Goal: Task Accomplishment & Management: Complete application form

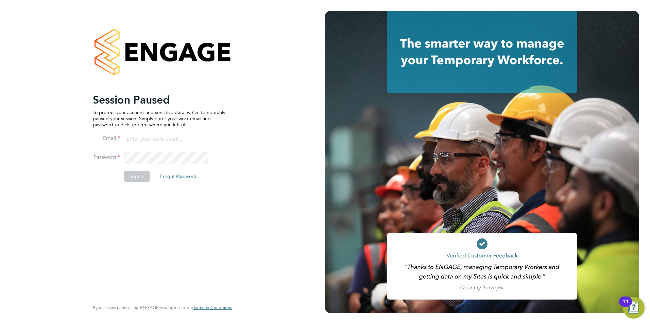
type input "george@mmpconsultancy.co.uk"
drag, startPoint x: 178, startPoint y: 212, endPoint x: 131, endPoint y: 180, distance: 57.5
click at [177, 212] on div "Session Paused To protect your account and sensitive data, we've temporarily pa…" at bounding box center [159, 196] width 133 height 206
click at [137, 178] on button "Sign In" at bounding box center [137, 176] width 26 height 11
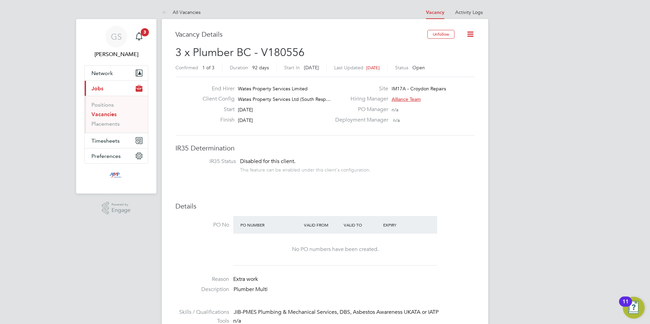
click at [110, 114] on link "Vacancies" at bounding box center [103, 114] width 25 height 6
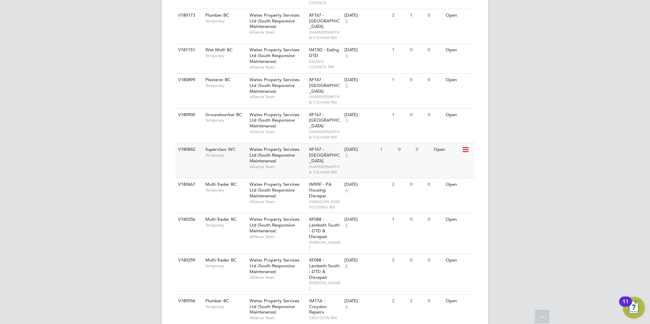
scroll to position [578, 0]
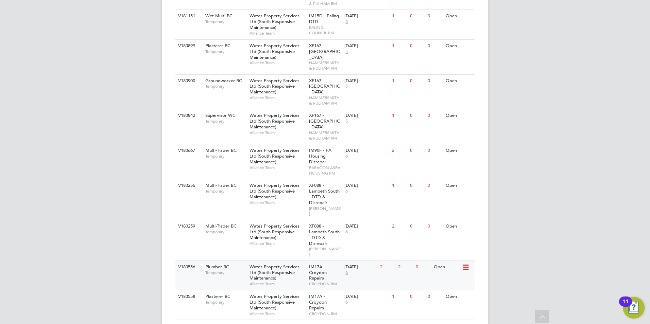
click at [253, 264] on span "Wates Property Services Ltd (South Responsive Maintenance)" at bounding box center [274, 272] width 50 height 17
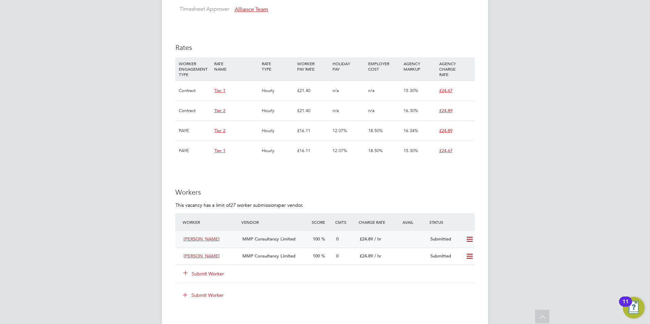
scroll to position [408, 0]
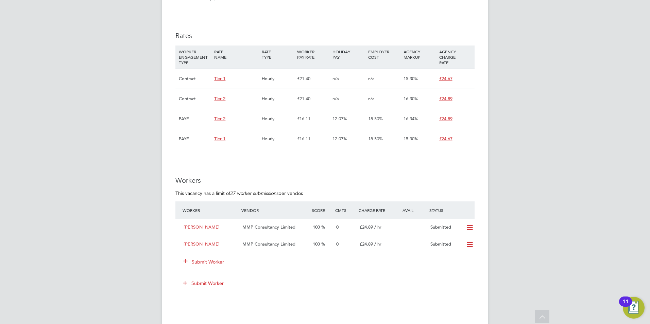
click at [219, 260] on button "Submit Worker" at bounding box center [203, 262] width 41 height 7
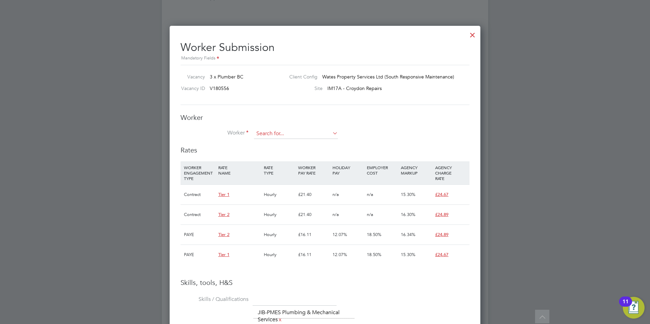
click at [267, 133] on input at bounding box center [296, 134] width 84 height 10
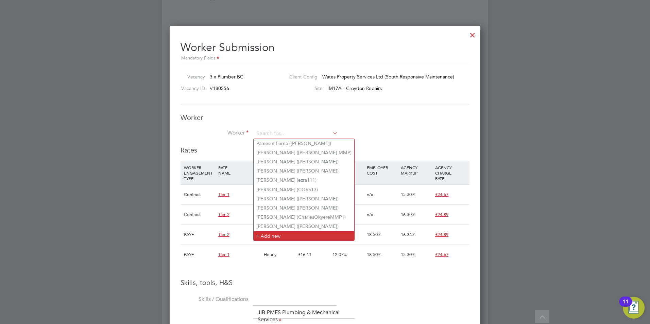
click at [273, 231] on li "+ Add new" at bounding box center [303, 235] width 101 height 9
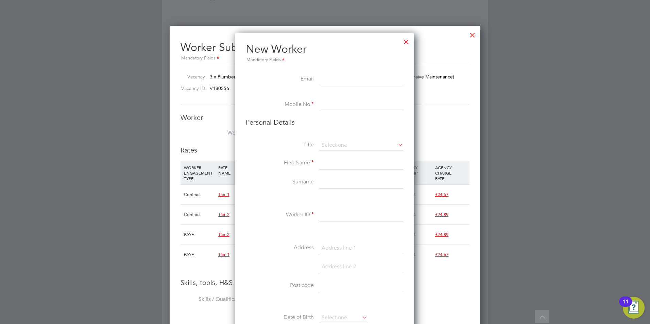
click at [337, 76] on input at bounding box center [361, 79] width 84 height 12
paste input "[EMAIL_ADDRESS][DOMAIN_NAME]"
type input "[EMAIL_ADDRESS][DOMAIN_NAME]"
click at [350, 108] on input at bounding box center [361, 105] width 84 height 12
click at [370, 104] on input at bounding box center [361, 105] width 84 height 12
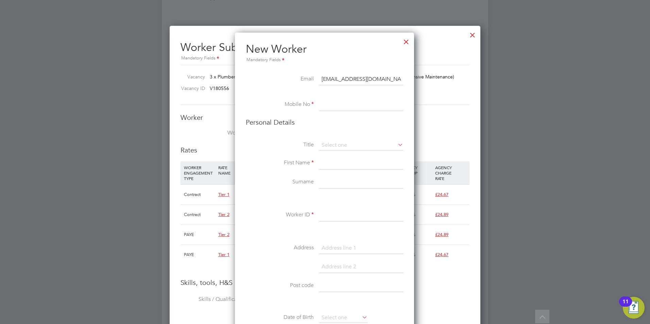
paste input "07377351202"
type input "07377351202"
click at [355, 147] on input at bounding box center [361, 145] width 84 height 10
click at [354, 154] on li "Mr" at bounding box center [361, 155] width 85 height 9
type input "Mr"
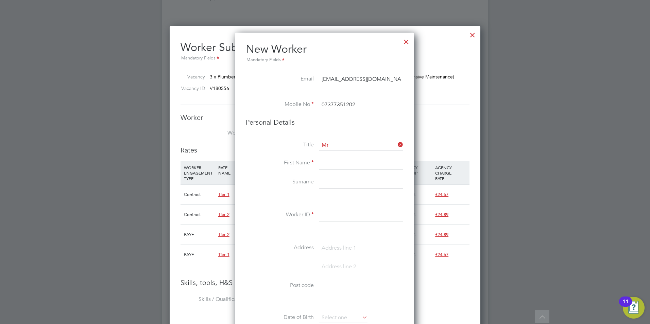
click at [354, 161] on input at bounding box center [361, 163] width 84 height 12
type input "[PERSON_NAME]"
click at [327, 185] on input at bounding box center [361, 182] width 84 height 12
type input "[PERSON_NAME]"
click at [335, 215] on input at bounding box center [361, 215] width 84 height 12
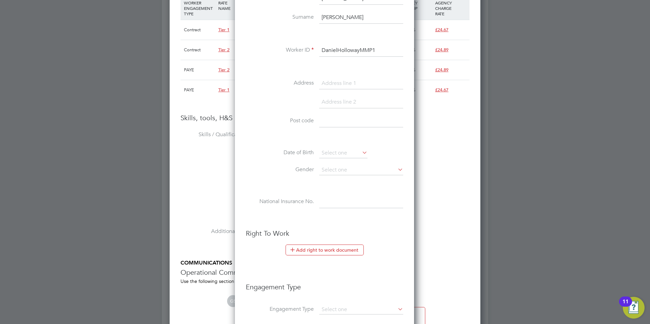
scroll to position [646, 0]
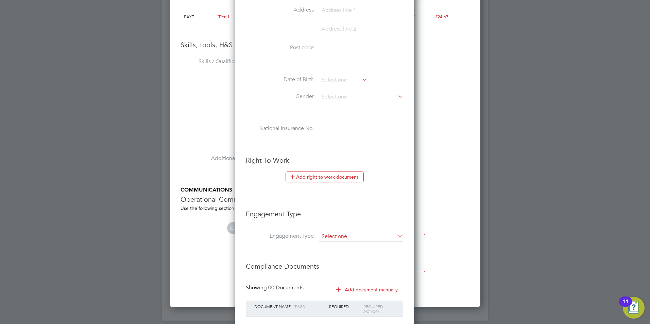
type input "DanielHollowayMMP1"
click at [340, 233] on input at bounding box center [361, 237] width 84 height 10
click at [354, 276] on li "Umbrella" at bounding box center [361, 276] width 85 height 10
type input "Umbrella"
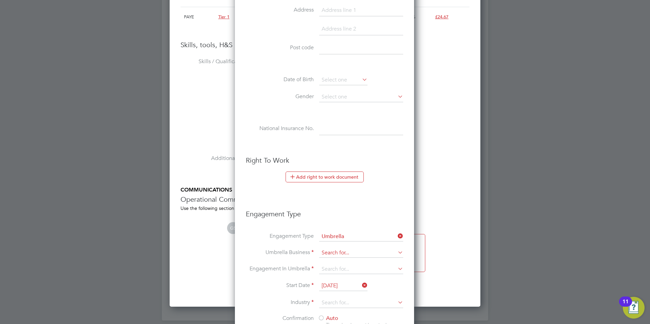
click at [347, 252] on input at bounding box center [361, 253] width 84 height 10
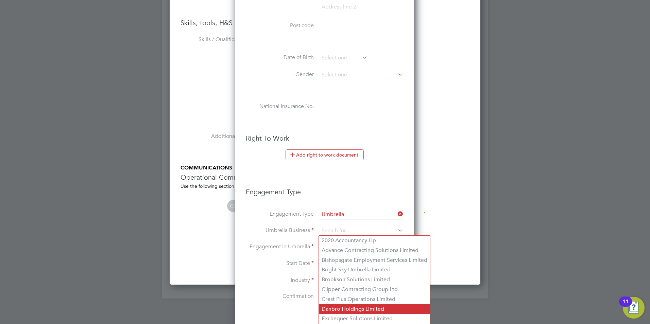
scroll to position [680, 0]
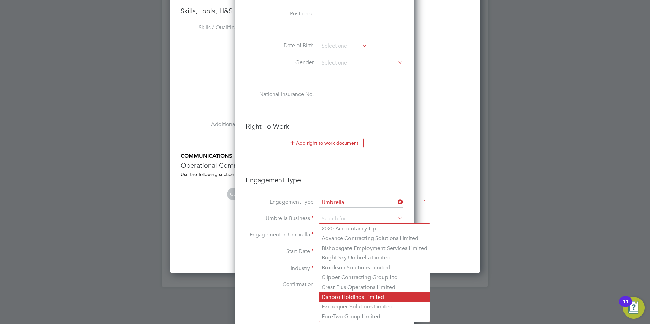
click at [352, 297] on li "Danbro Holdings Limited" at bounding box center [374, 298] width 111 height 10
type input "Danbro Holdings Limited"
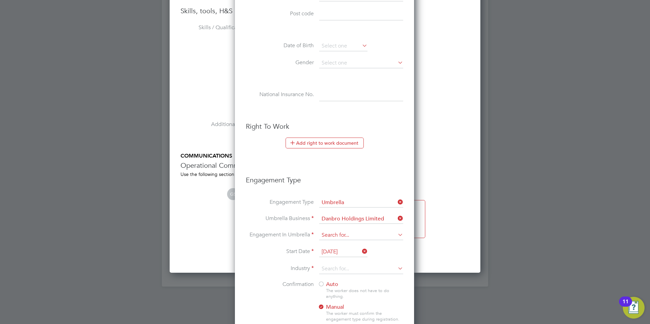
click at [338, 238] on input at bounding box center [361, 236] width 84 height 10
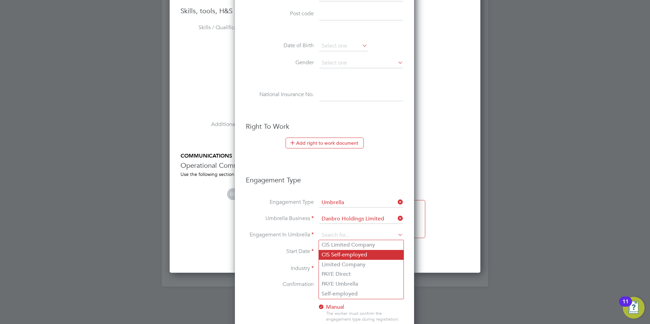
click at [353, 256] on li "CIS Self-employed" at bounding box center [361, 255] width 85 height 10
type input "CIS Self-employed"
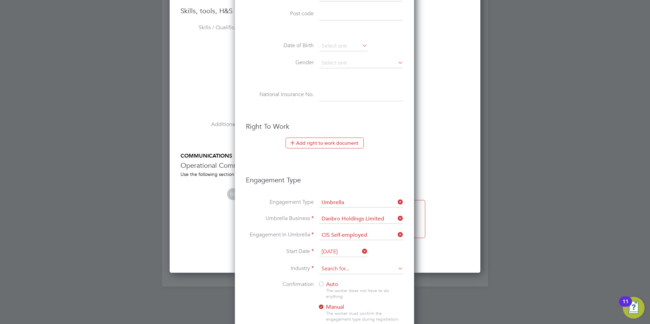
click at [344, 271] on input at bounding box center [361, 269] width 84 height 10
click at [349, 320] on li "Construction" at bounding box center [361, 324] width 85 height 9
type input "Construction"
click at [322, 285] on div at bounding box center [321, 284] width 7 height 7
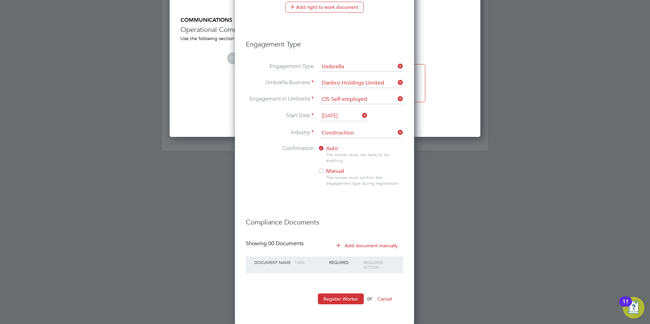
scroll to position [816, 0]
click at [337, 299] on button "Register Worker" at bounding box center [341, 298] width 46 height 11
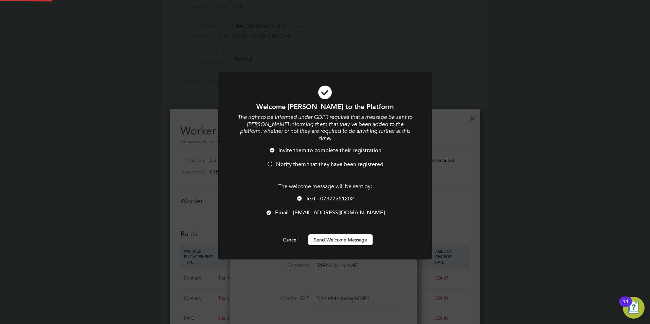
scroll to position [0, 0]
click at [300, 196] on div at bounding box center [299, 199] width 7 height 7
click at [270, 161] on div at bounding box center [269, 164] width 7 height 7
click at [345, 235] on button "Send Welcome Message" at bounding box center [340, 239] width 64 height 11
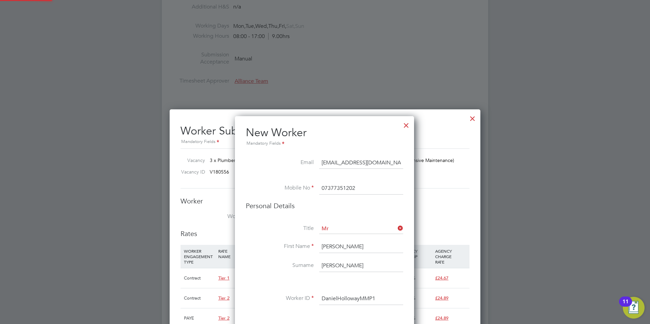
type input "[PERSON_NAME] (DanielHollowayMMP1)"
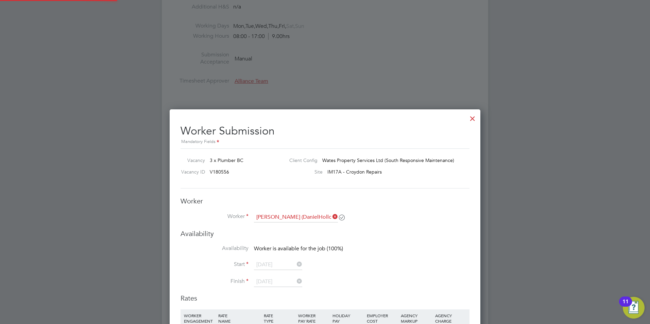
scroll to position [591, 311]
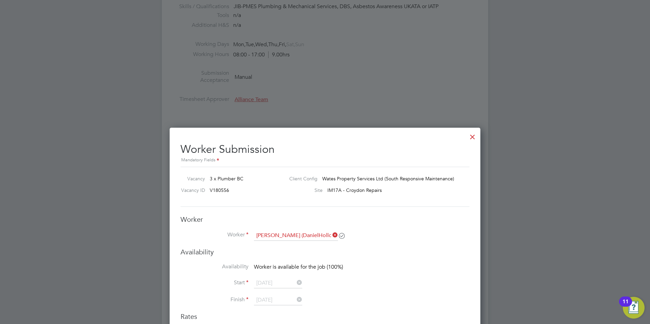
click at [472, 136] on div at bounding box center [472, 135] width 12 height 12
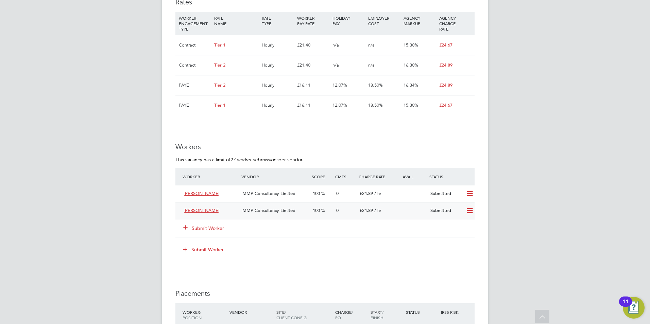
scroll to position [442, 0]
click at [219, 224] on div "Submit Worker" at bounding box center [216, 228] width 70 height 12
click at [216, 227] on button "Submit Worker" at bounding box center [203, 228] width 41 height 7
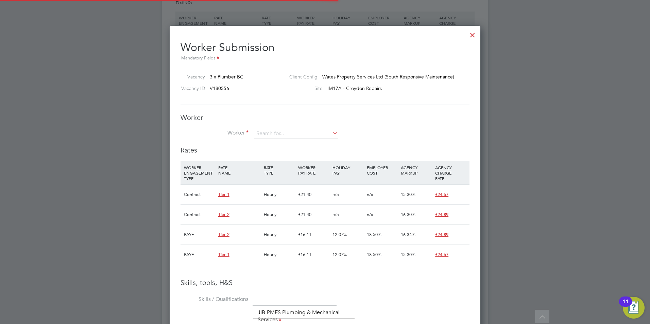
scroll to position [20, 46]
click at [261, 129] on input at bounding box center [296, 134] width 84 height 10
click at [283, 139] on li "[PERSON_NAME] ( DanielHol lowayMMP1)" at bounding box center [302, 143] width 98 height 9
type input "[PERSON_NAME] (DanielHollowayMMP1)"
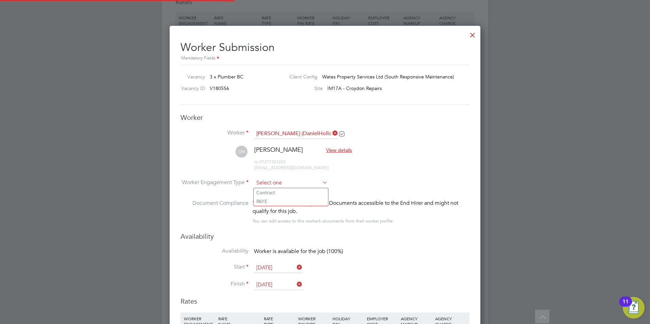
click at [270, 182] on input at bounding box center [291, 183] width 74 height 10
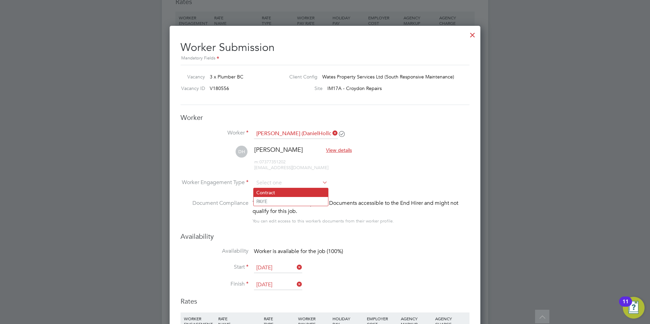
click at [273, 191] on li "Contract" at bounding box center [290, 192] width 74 height 9
type input "Contract"
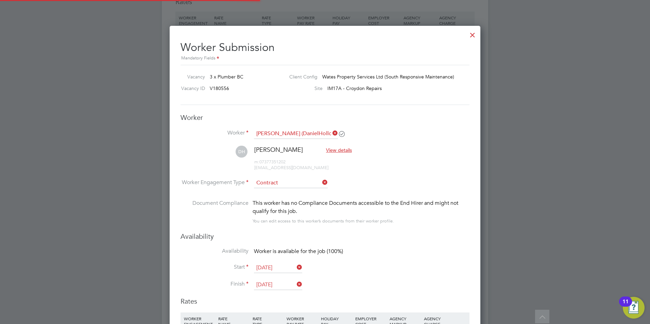
click at [275, 281] on input "[DATE]" at bounding box center [278, 285] width 48 height 10
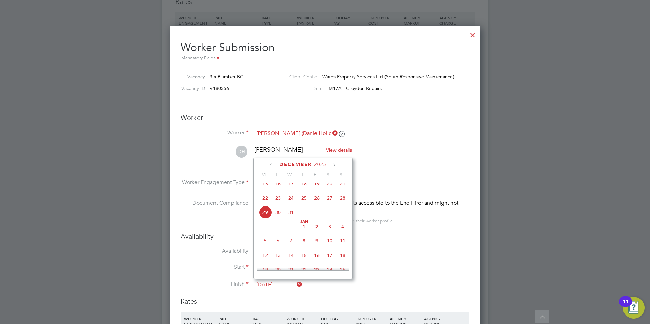
click at [331, 163] on icon at bounding box center [334, 164] width 6 height 7
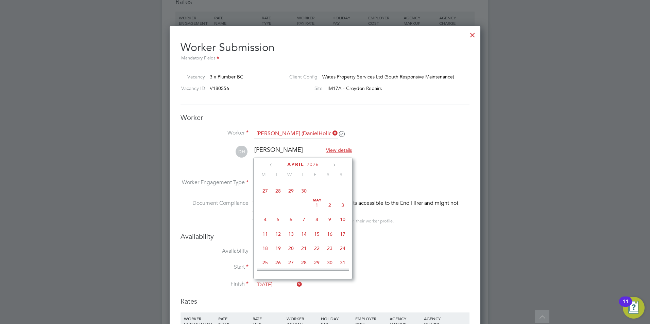
click at [331, 163] on icon at bounding box center [334, 164] width 6 height 7
click at [317, 235] on span "28" at bounding box center [316, 228] width 13 height 13
type input "[DATE]"
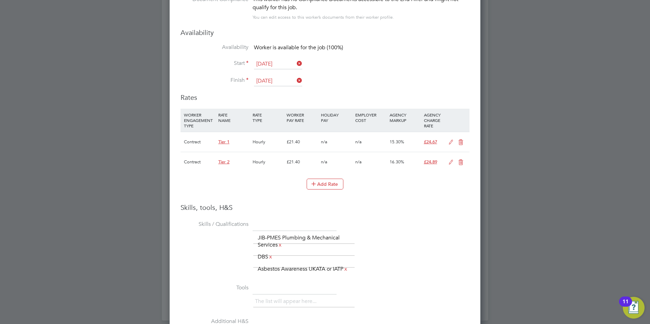
click at [456, 142] on icon at bounding box center [460, 142] width 8 height 5
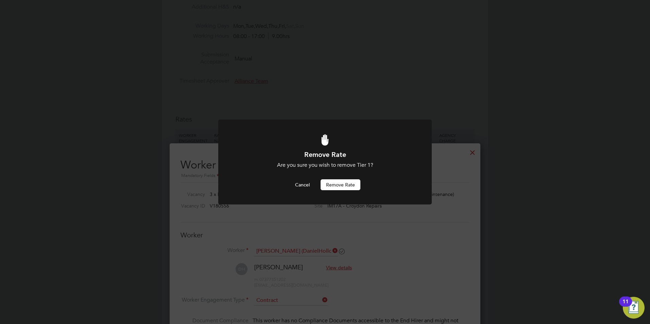
click at [346, 185] on button "Remove rate" at bounding box center [340, 184] width 40 height 11
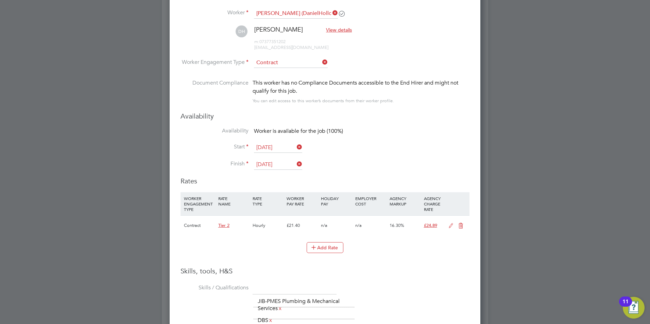
click at [447, 226] on icon at bounding box center [450, 225] width 8 height 5
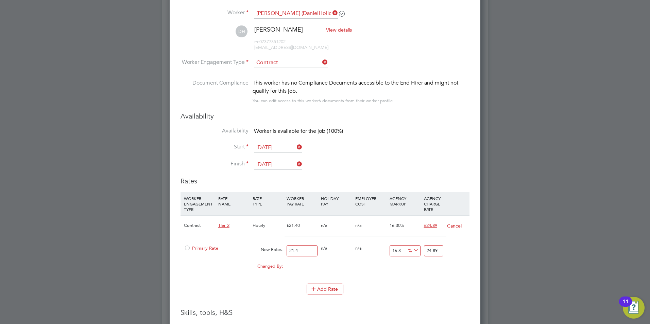
click at [189, 248] on div at bounding box center [187, 250] width 7 height 5
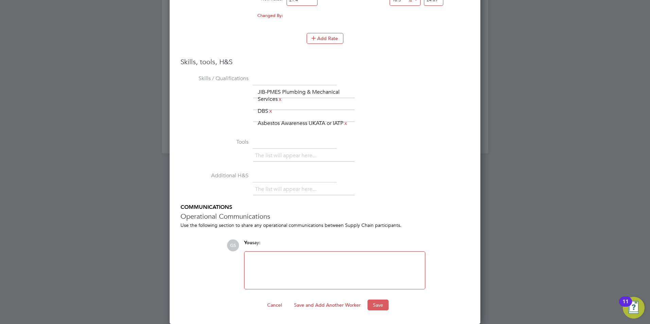
click at [379, 306] on button "Save" at bounding box center [377, 305] width 21 height 11
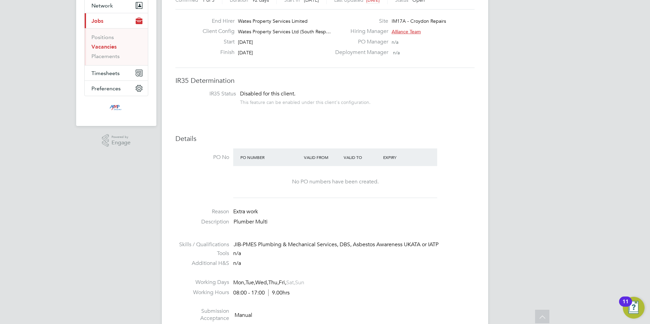
scroll to position [0, 0]
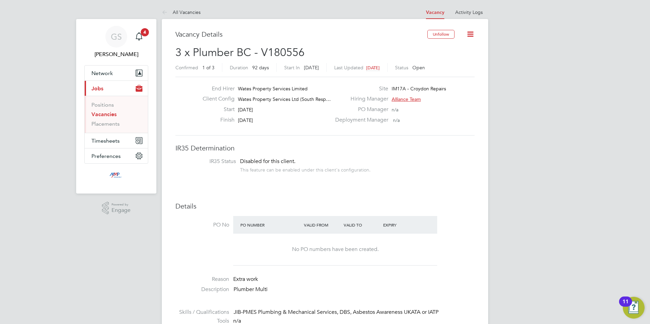
click at [109, 118] on li "Vacancies" at bounding box center [116, 116] width 51 height 10
click at [109, 114] on link "Vacancies" at bounding box center [103, 114] width 25 height 6
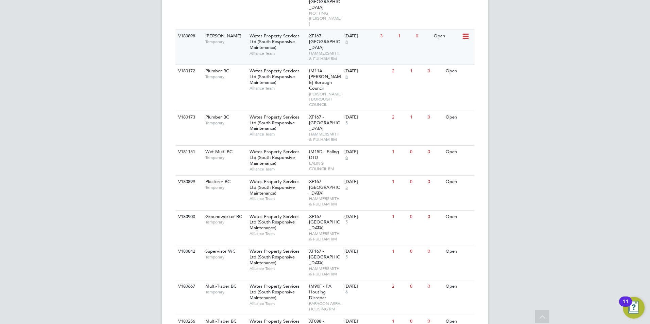
scroll to position [476, 0]
